Goal: Task Accomplishment & Management: Use online tool/utility

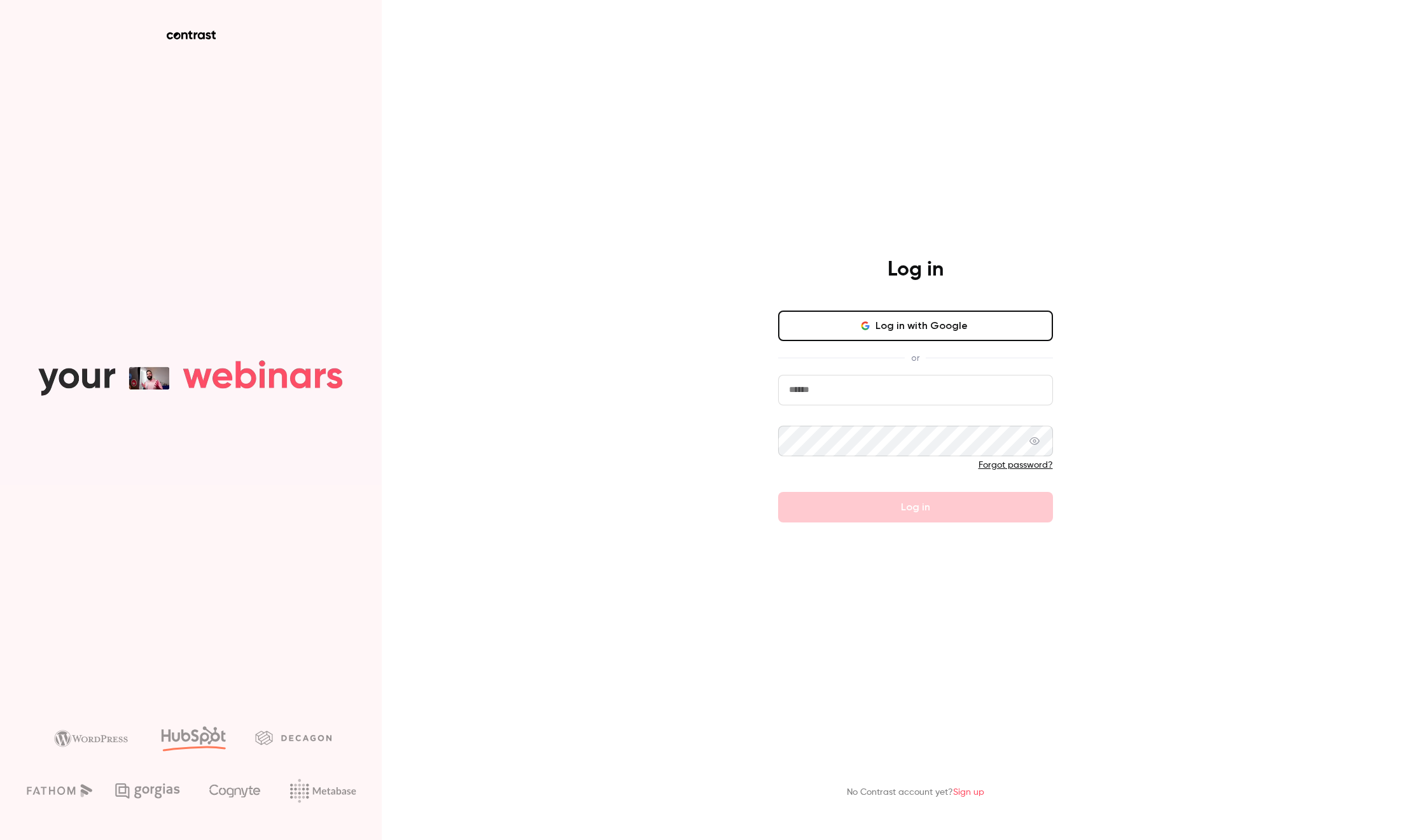
type input "**********"
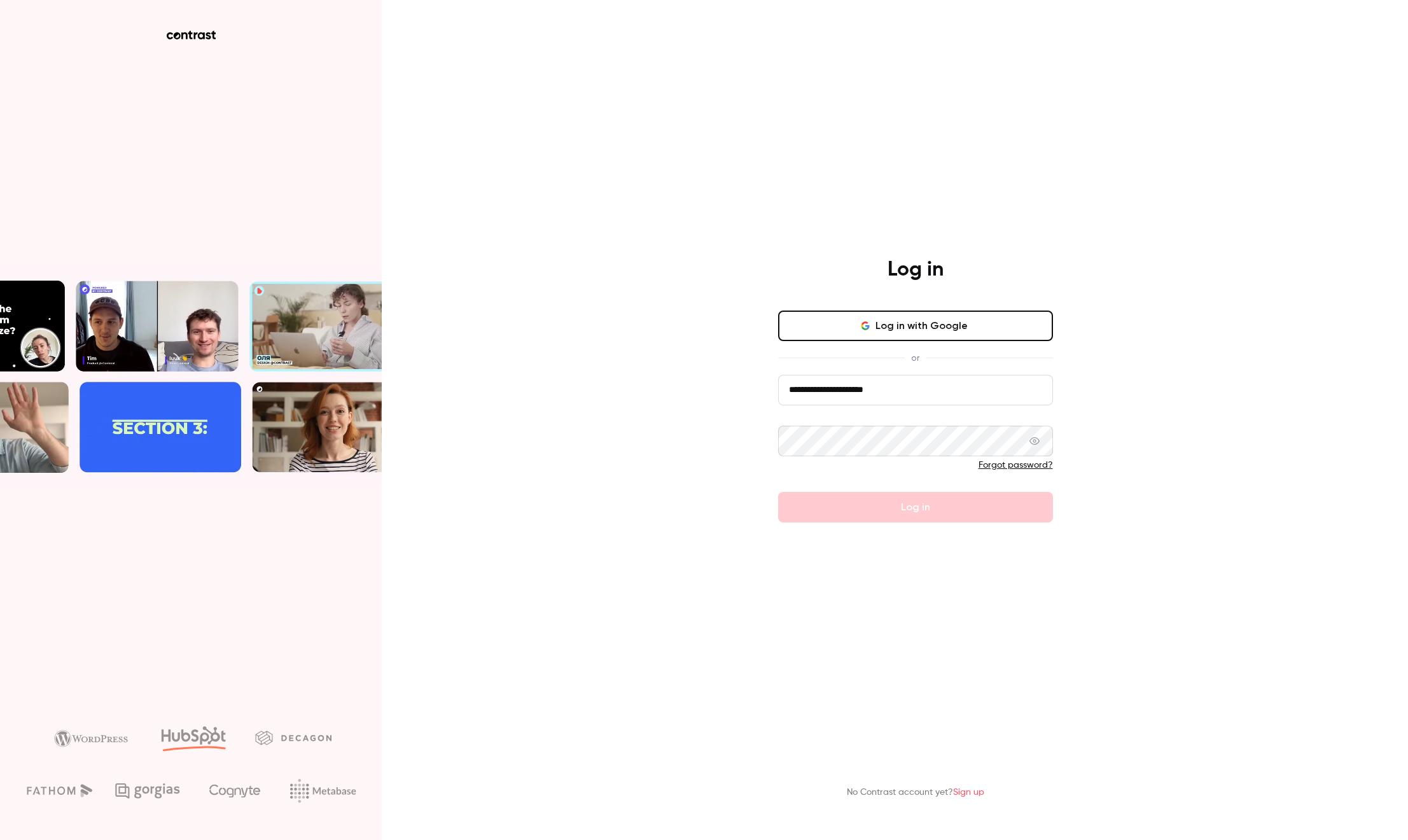
click at [1035, 442] on icon at bounding box center [1034, 441] width 10 height 7
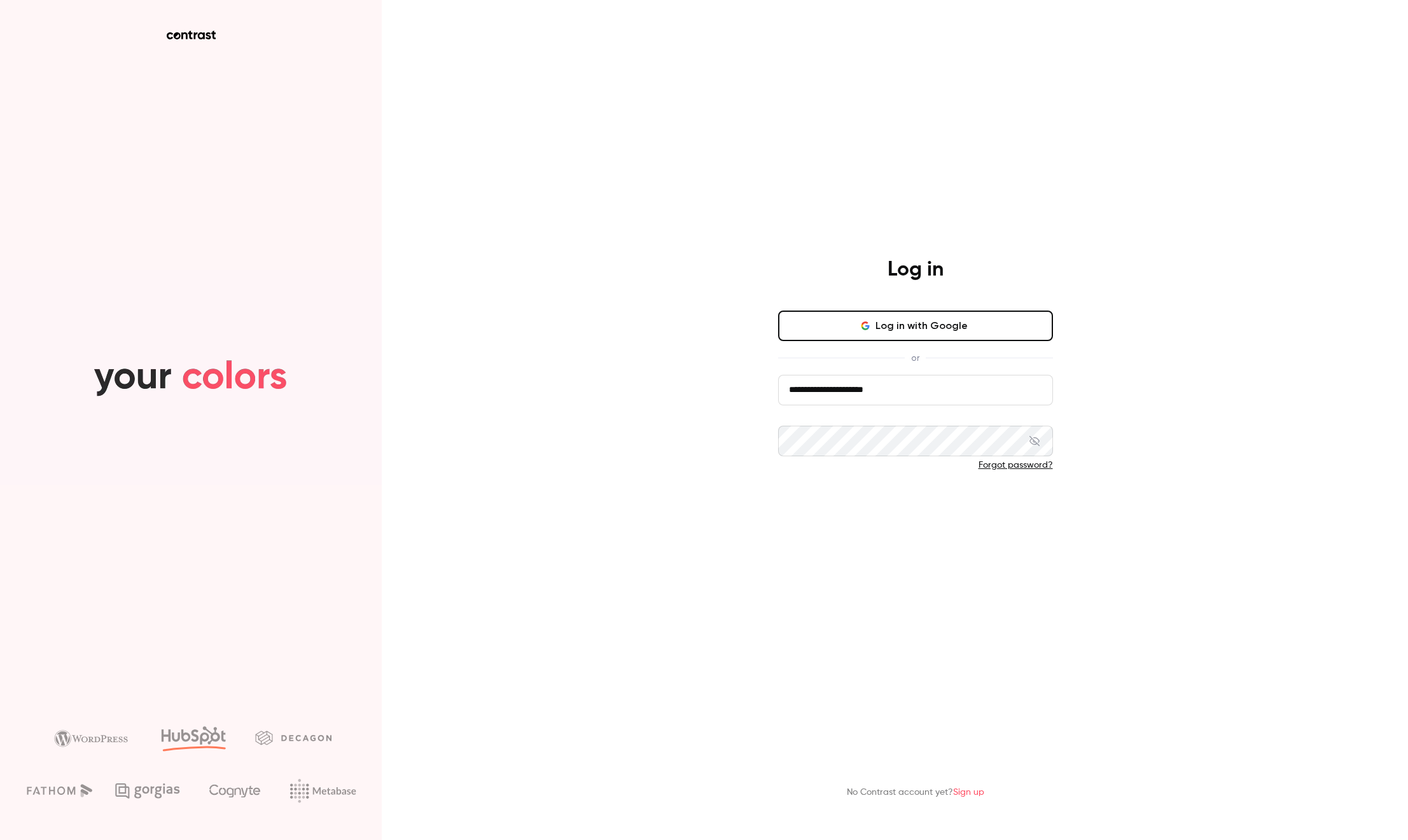
click at [964, 512] on button "Log in" at bounding box center [915, 507] width 275 height 31
